Goal: Task Accomplishment & Management: Manage account settings

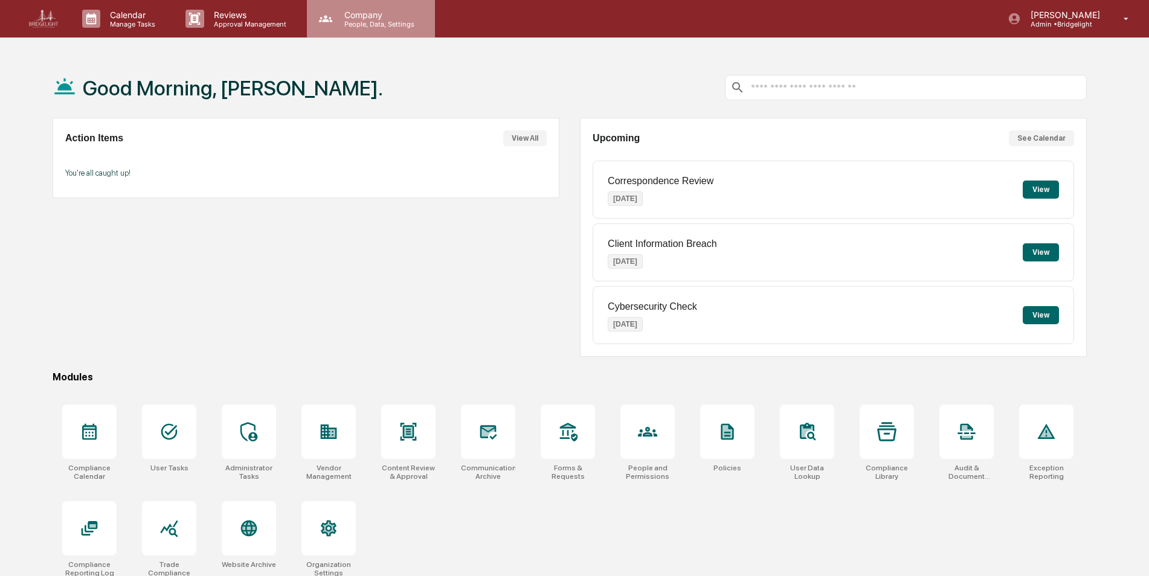
click at [366, 22] on p "People, Data, Settings" at bounding box center [378, 24] width 86 height 8
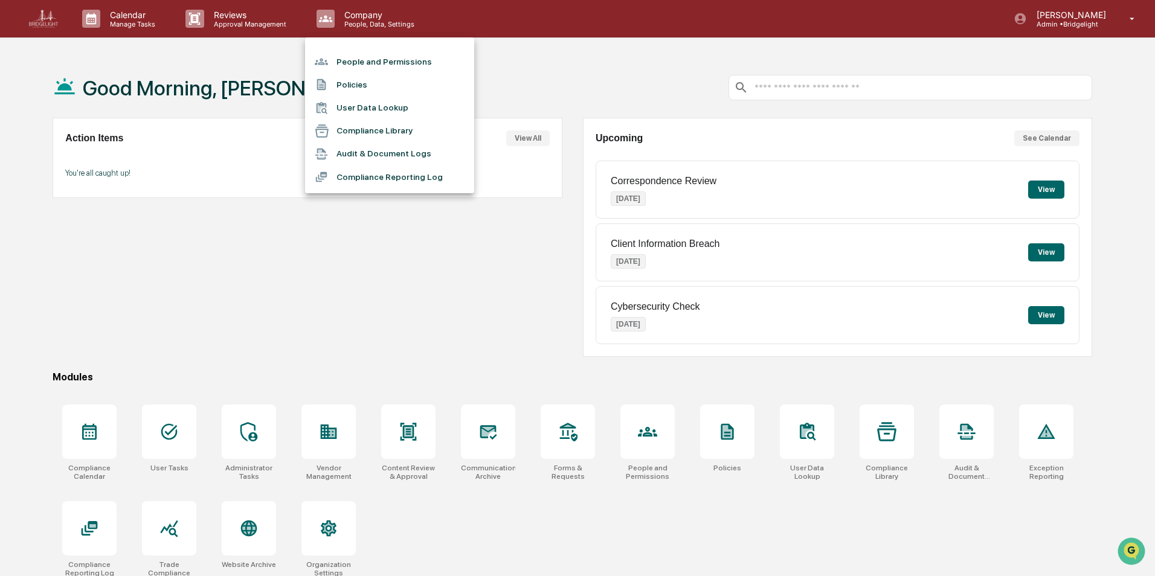
click at [364, 56] on li "People and Permissions" at bounding box center [389, 61] width 169 height 23
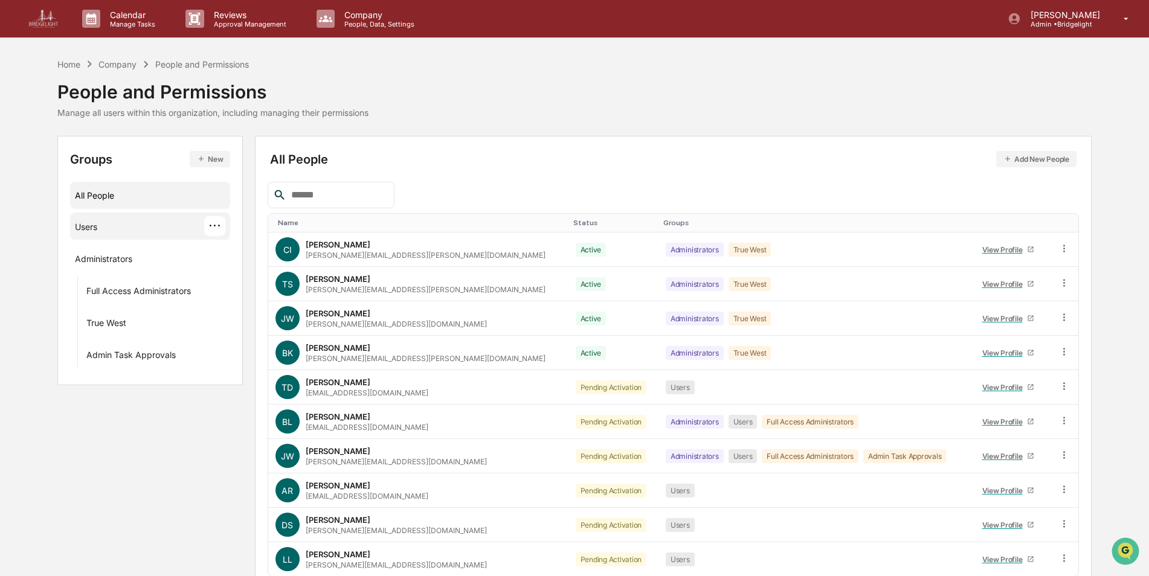
click at [96, 224] on div "Users" at bounding box center [86, 229] width 22 height 15
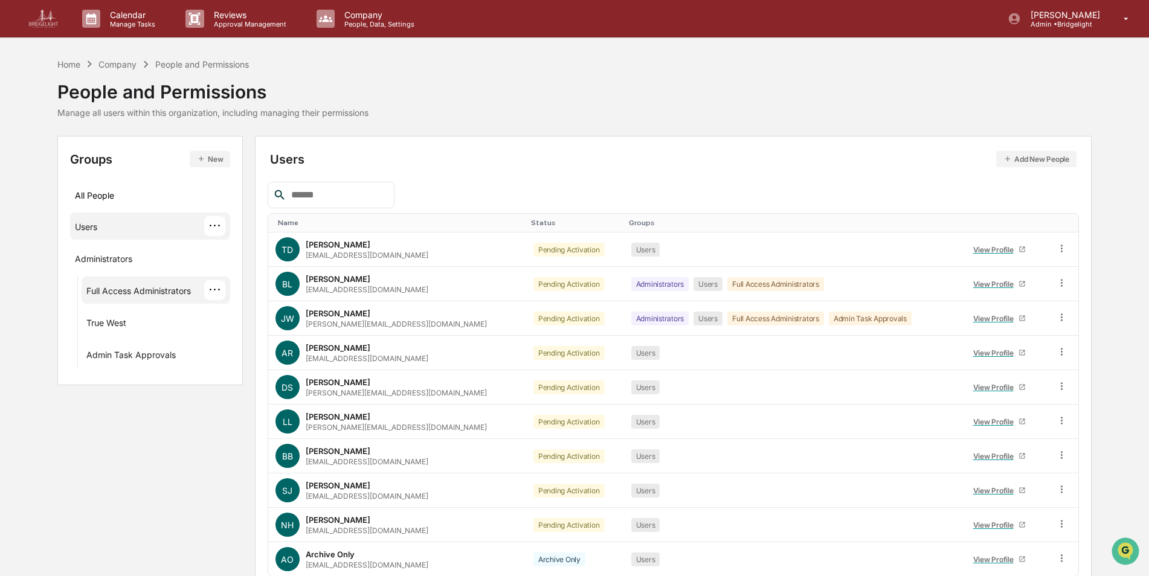
click at [152, 292] on div "Full Access Administrators" at bounding box center [138, 293] width 105 height 15
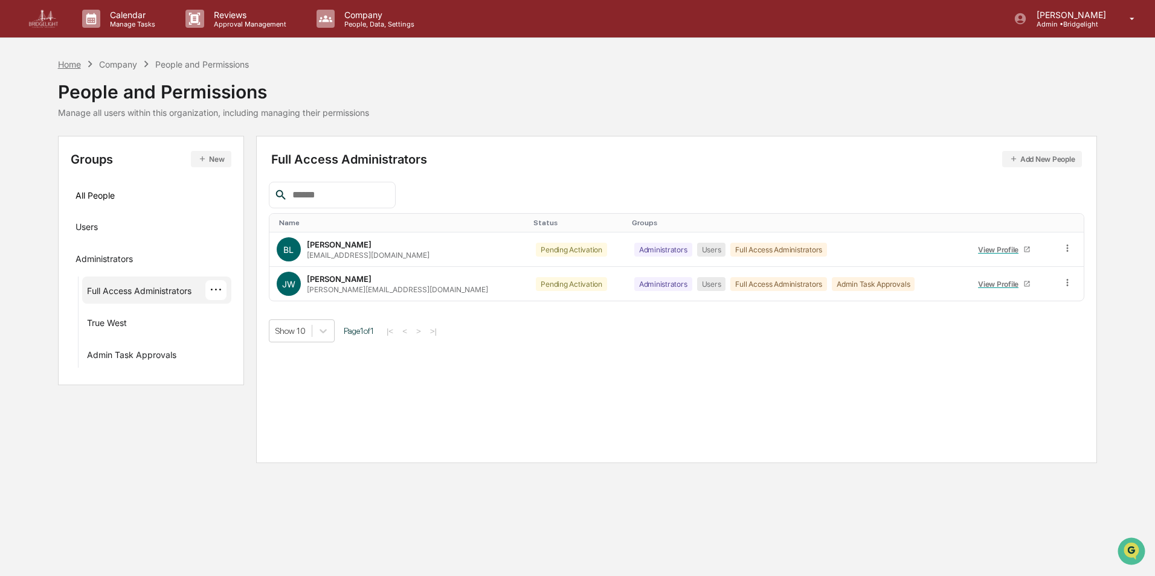
click at [76, 67] on div "Home" at bounding box center [69, 64] width 23 height 10
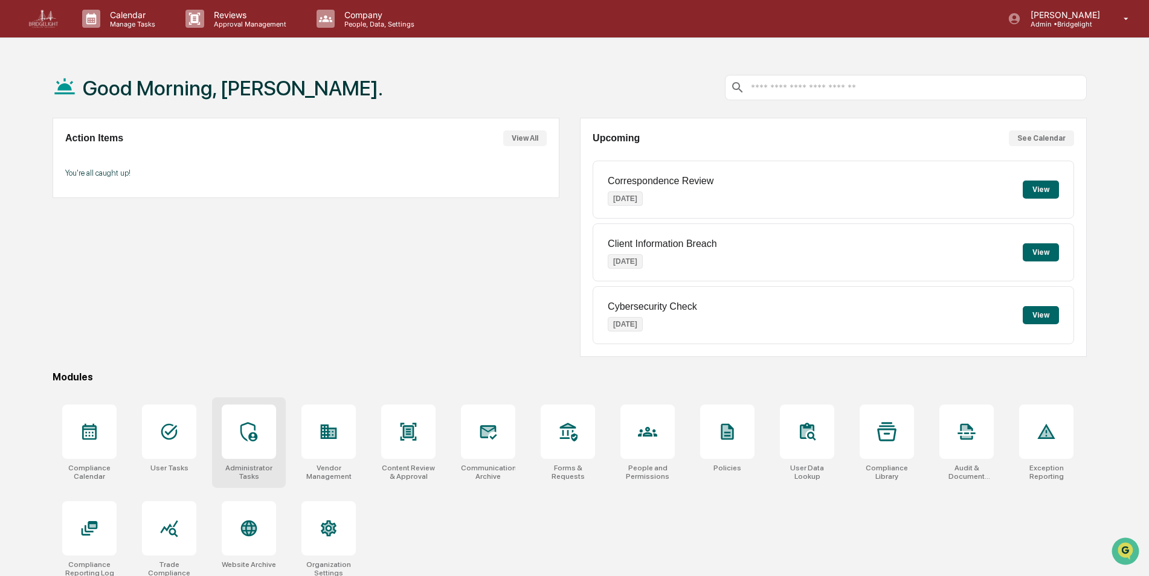
click at [253, 456] on div at bounding box center [249, 432] width 54 height 54
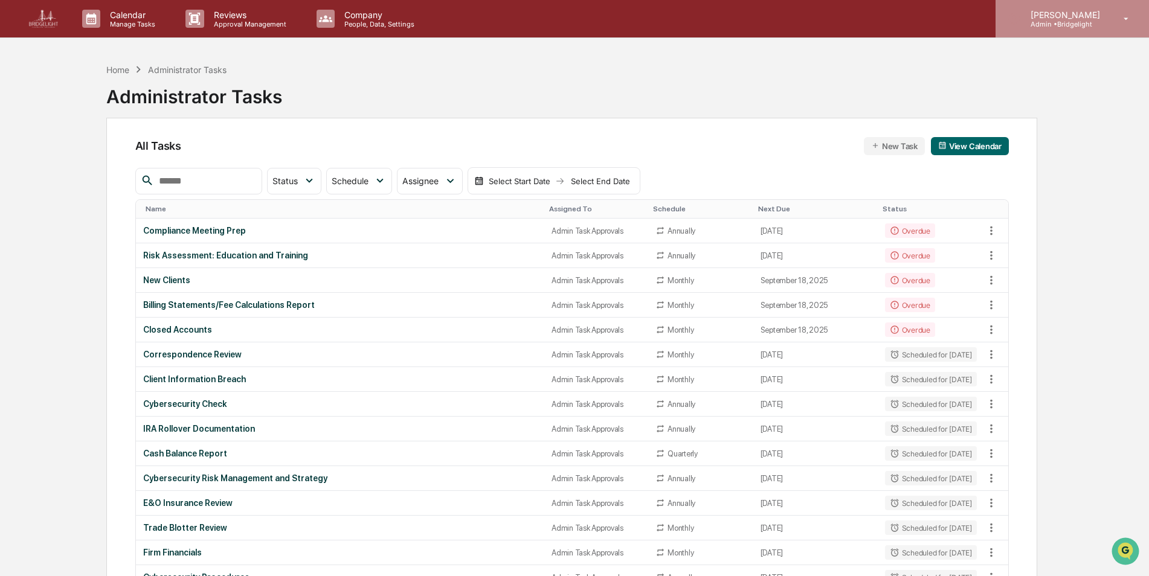
click at [1056, 21] on p "Admin • Bridgelight" at bounding box center [1063, 24] width 85 height 8
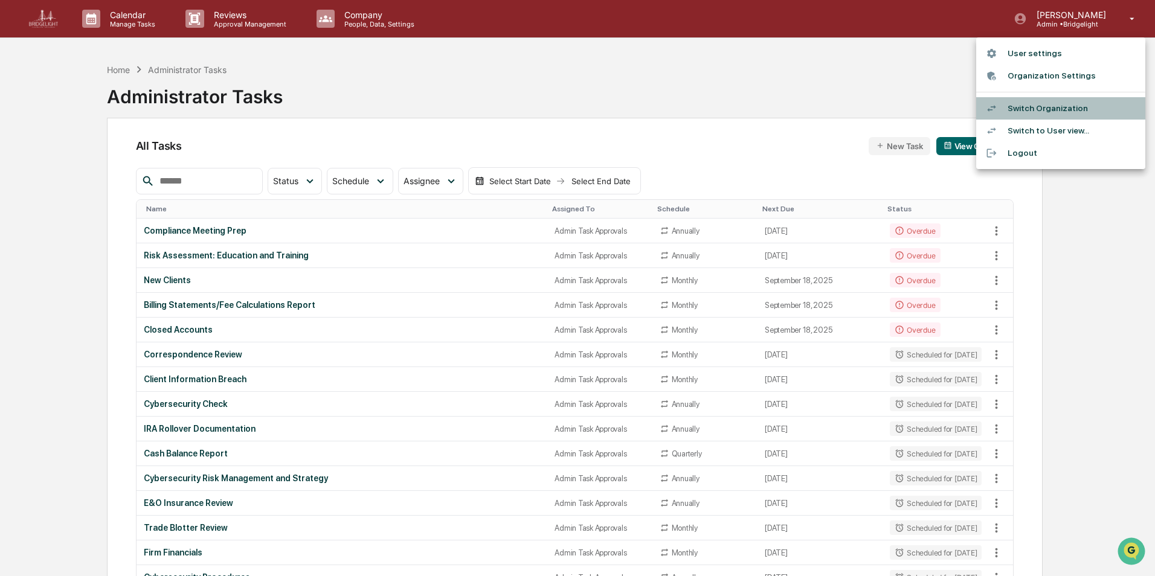
click at [1036, 106] on li "Switch Organization" at bounding box center [1060, 108] width 169 height 22
